Goal: Register for event/course

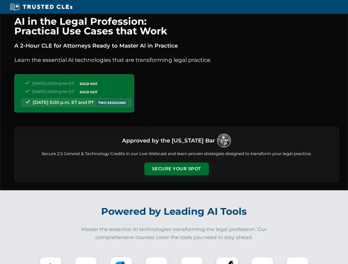
click at [176, 169] on button "Secure Your Spot" at bounding box center [176, 169] width 64 height 13
click at [51, 261] on img at bounding box center [51, 268] width 16 height 16
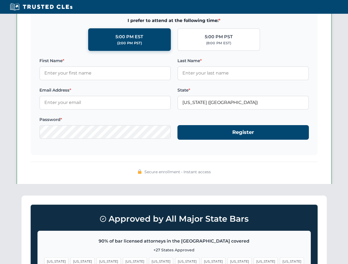
click at [201, 261] on span "[US_STATE]" at bounding box center [213, 262] width 24 height 8
click at [254, 261] on span "[US_STATE]" at bounding box center [266, 262] width 24 height 8
